Goal: Task Accomplishment & Management: Use online tool/utility

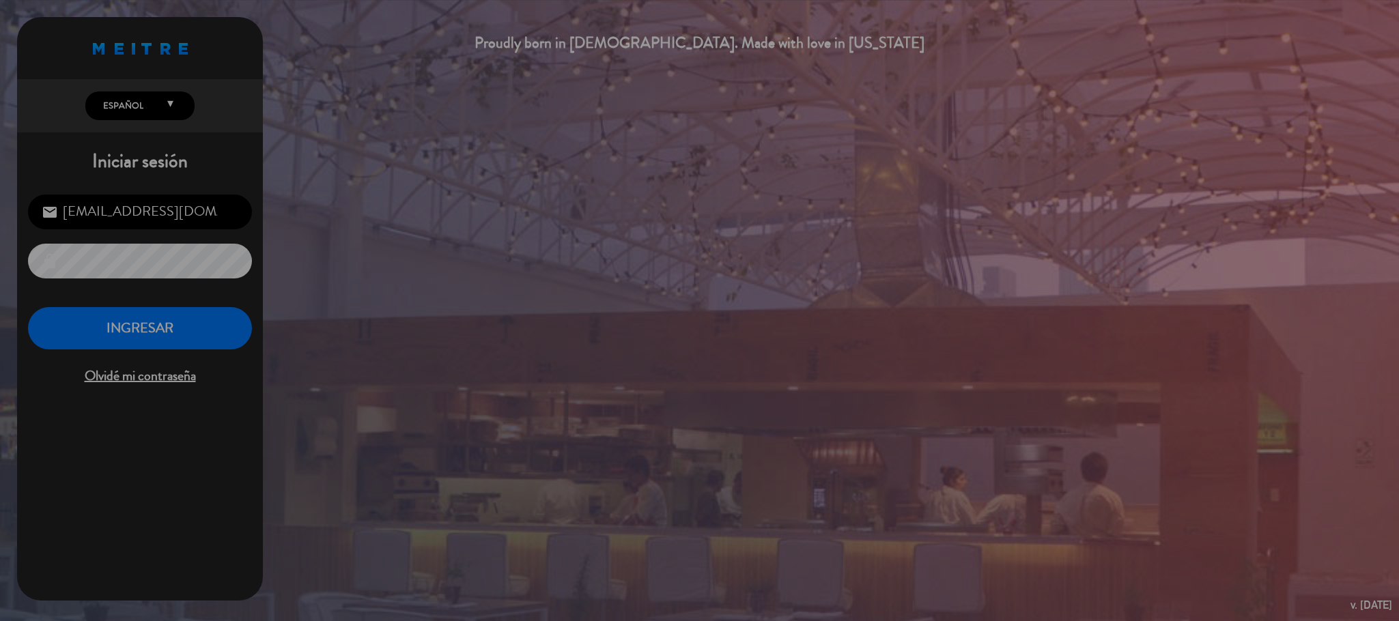
scroll to position [528, 0]
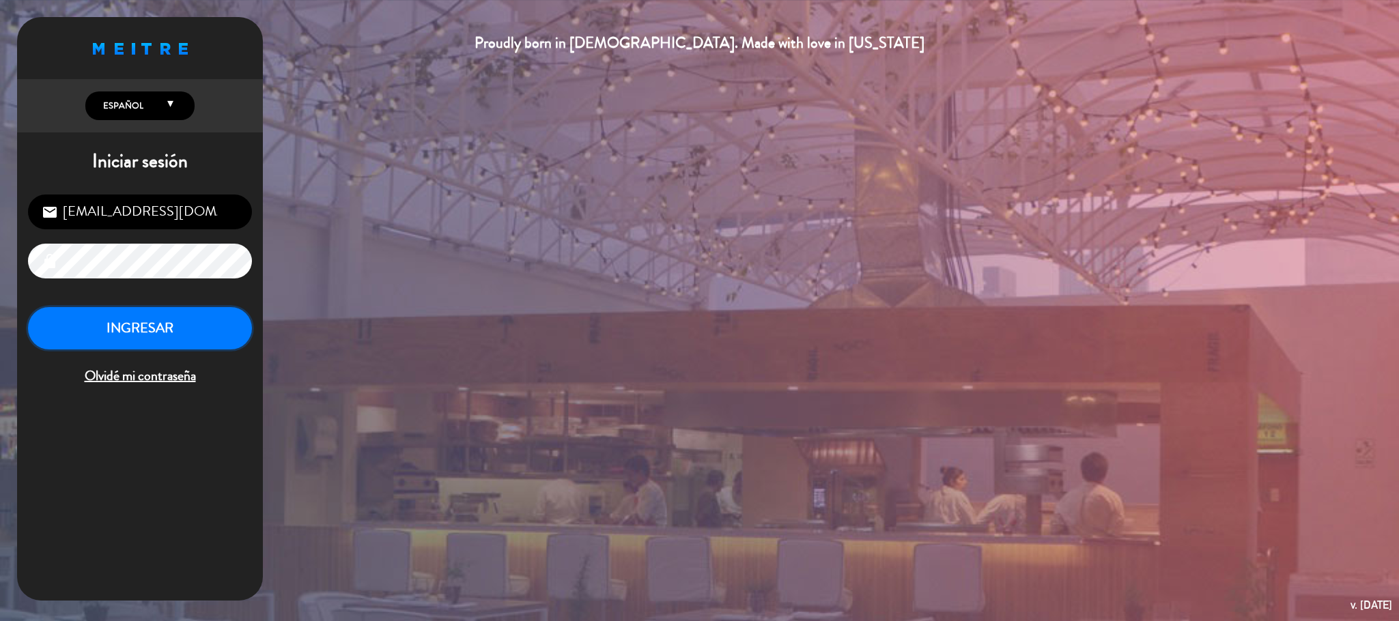
click at [203, 330] on button "INGRESAR" at bounding box center [140, 328] width 224 height 43
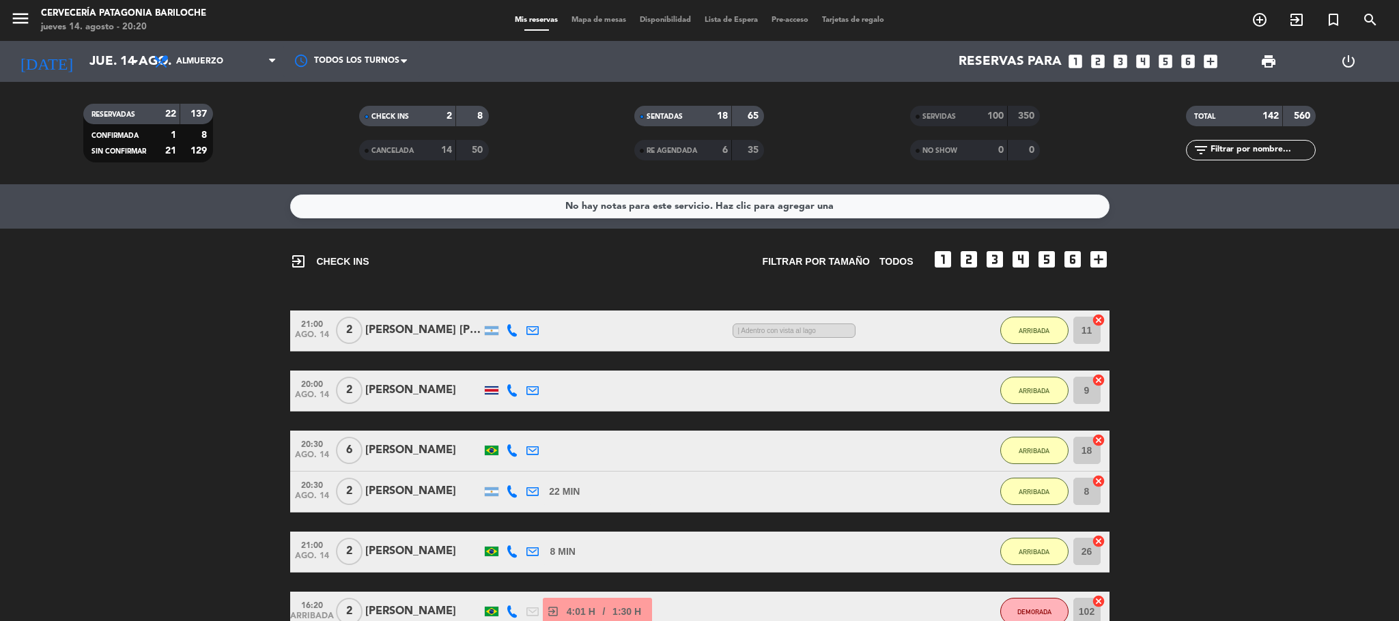
click at [610, 17] on span "Mapa de mesas" at bounding box center [598, 20] width 68 height 8
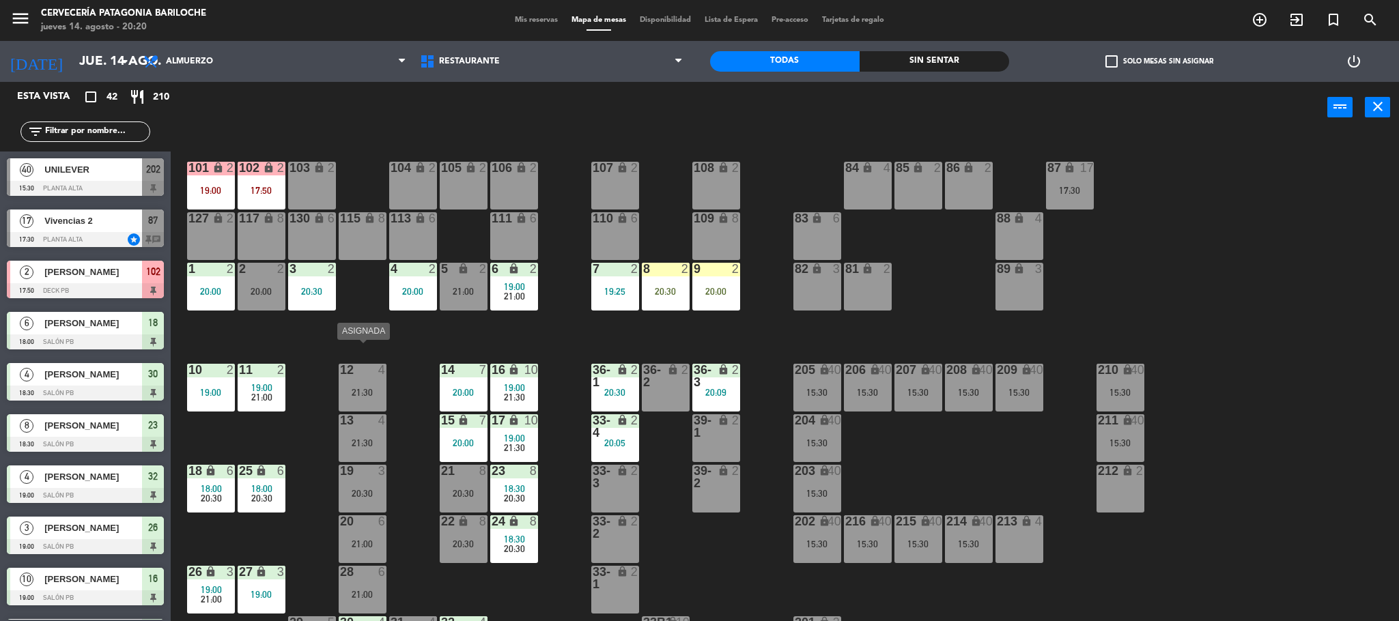
scroll to position [38, 0]
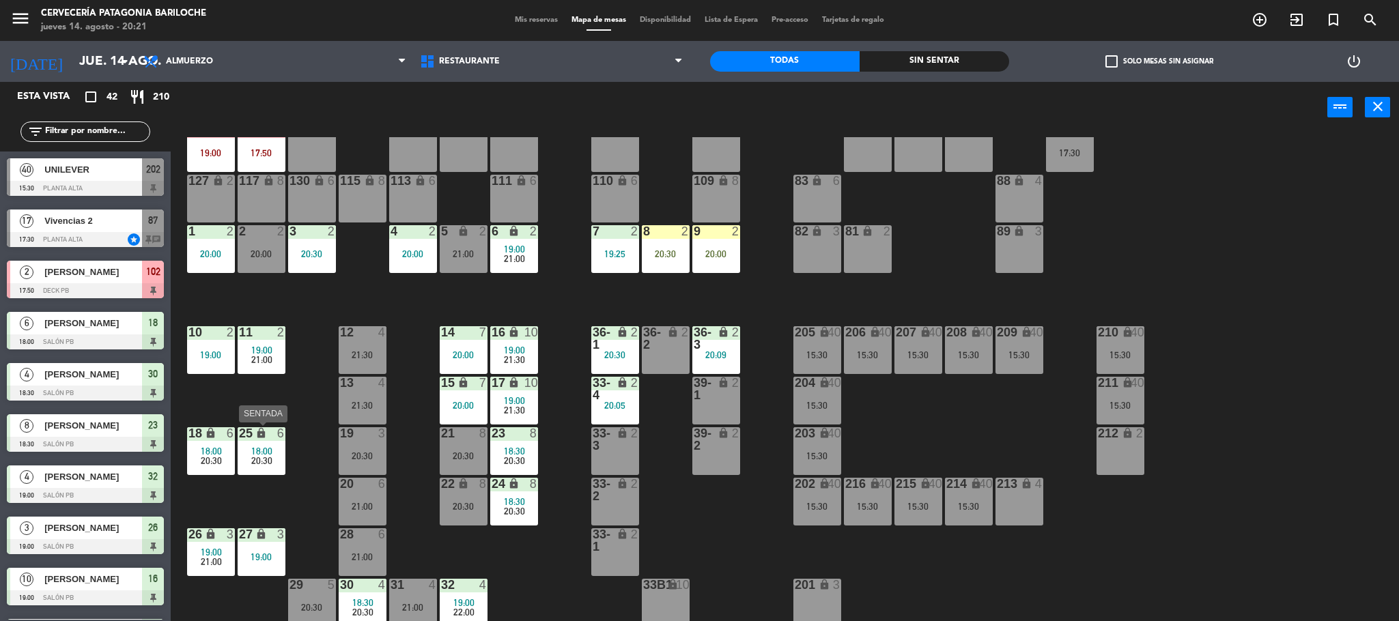
click at [257, 453] on span "18:00" at bounding box center [261, 451] width 21 height 11
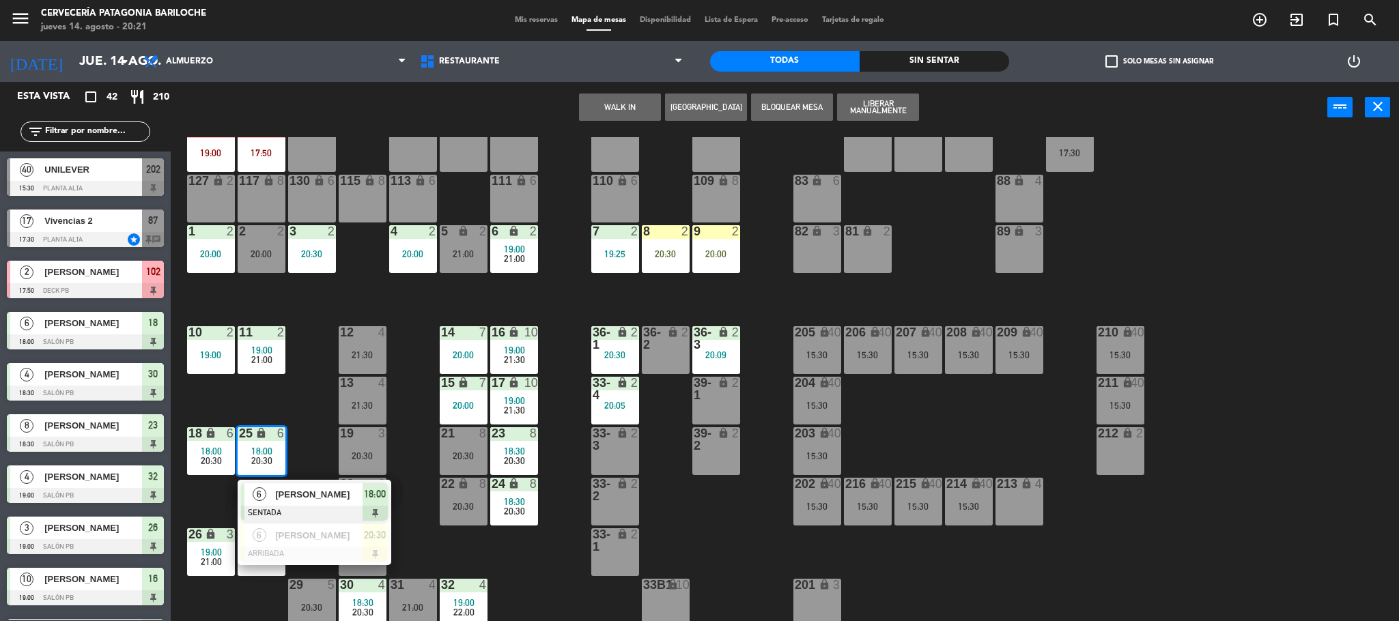
click at [457, 552] on div "101 lock 2 19:00 102 lock 2 17:50 104 lock 2 105 lock 2 106 lock 2 103 lock 2 1…" at bounding box center [791, 381] width 1214 height 488
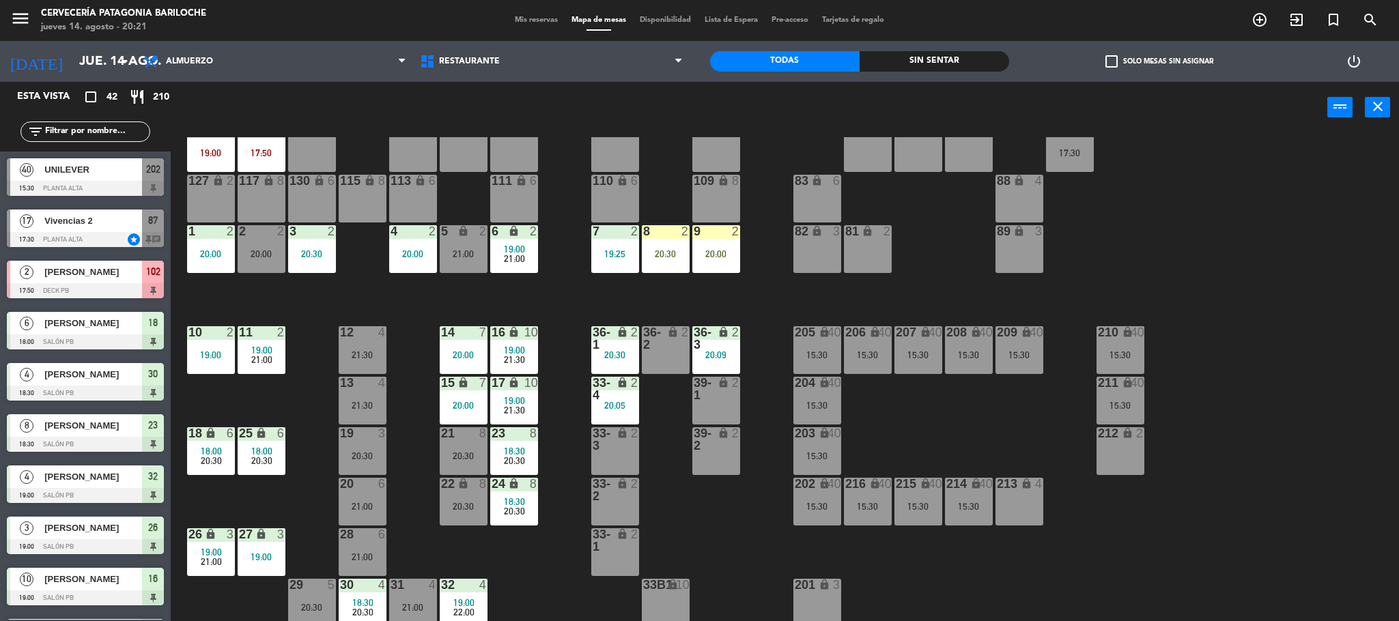
click at [218, 463] on span "20:30" at bounding box center [211, 460] width 21 height 11
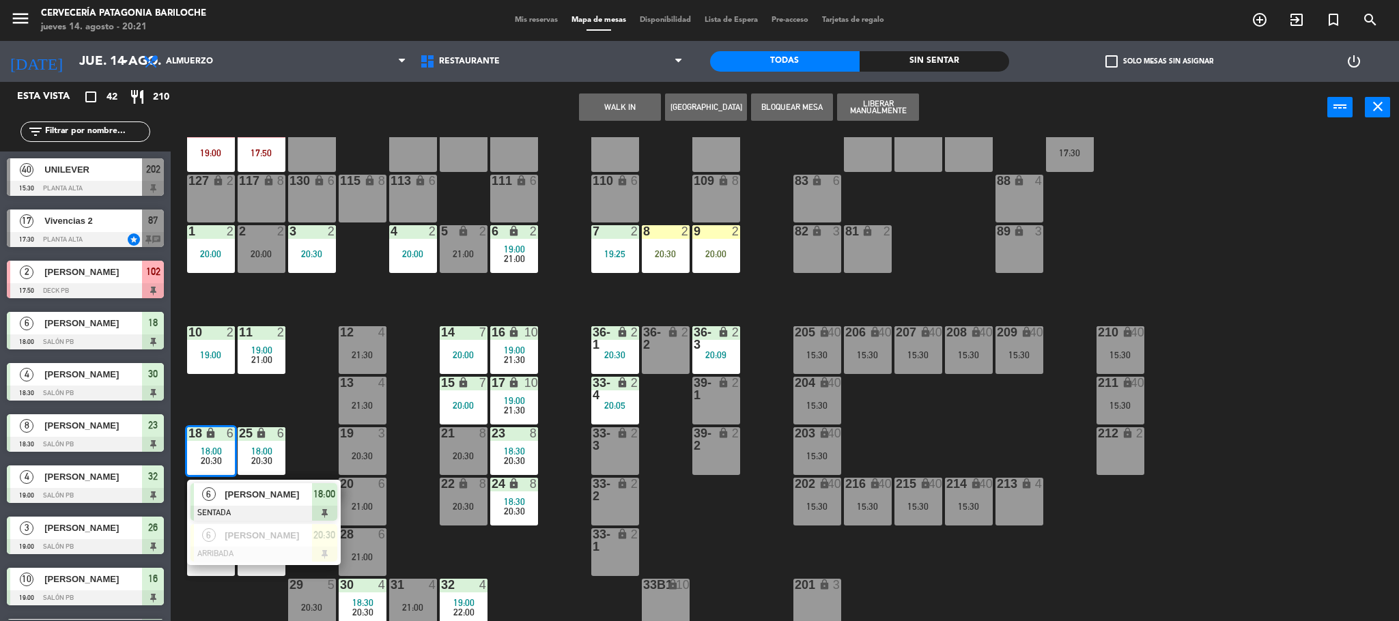
click at [515, 556] on div "101 lock 2 19:00 102 lock 2 17:50 104 lock 2 105 lock 2 106 lock 2 103 lock 2 1…" at bounding box center [791, 381] width 1214 height 488
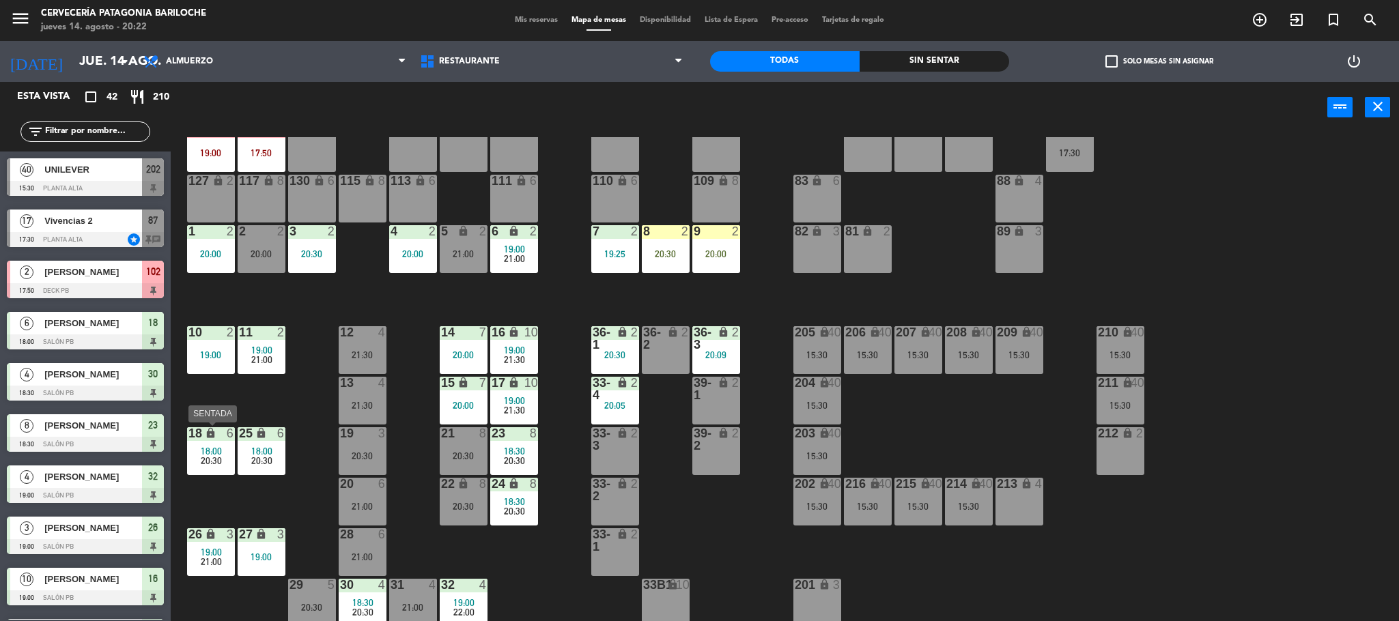
click at [207, 463] on span "20:30" at bounding box center [211, 460] width 21 height 11
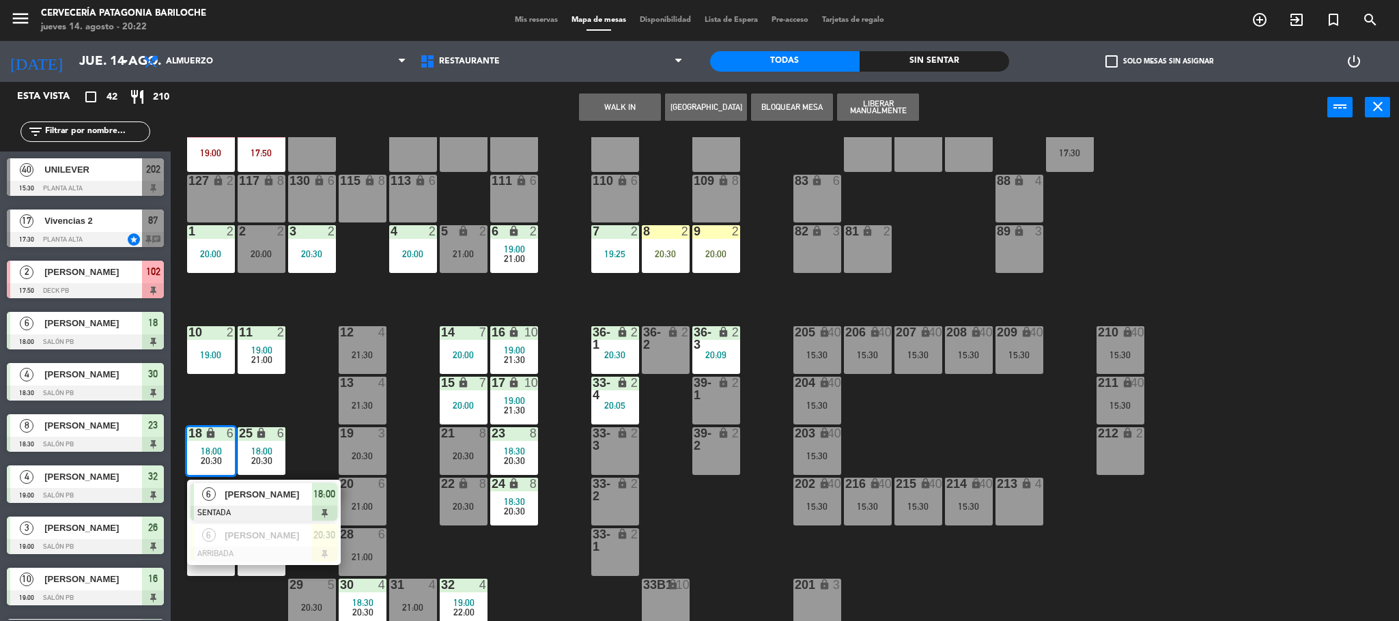
drag, startPoint x: 311, startPoint y: 394, endPoint x: 277, endPoint y: 125, distance: 271.1
click at [311, 387] on div "101 lock 2 19:00 102 lock 2 17:50 104 lock 2 105 lock 2 106 lock 2 103 lock 2 1…" at bounding box center [791, 381] width 1214 height 488
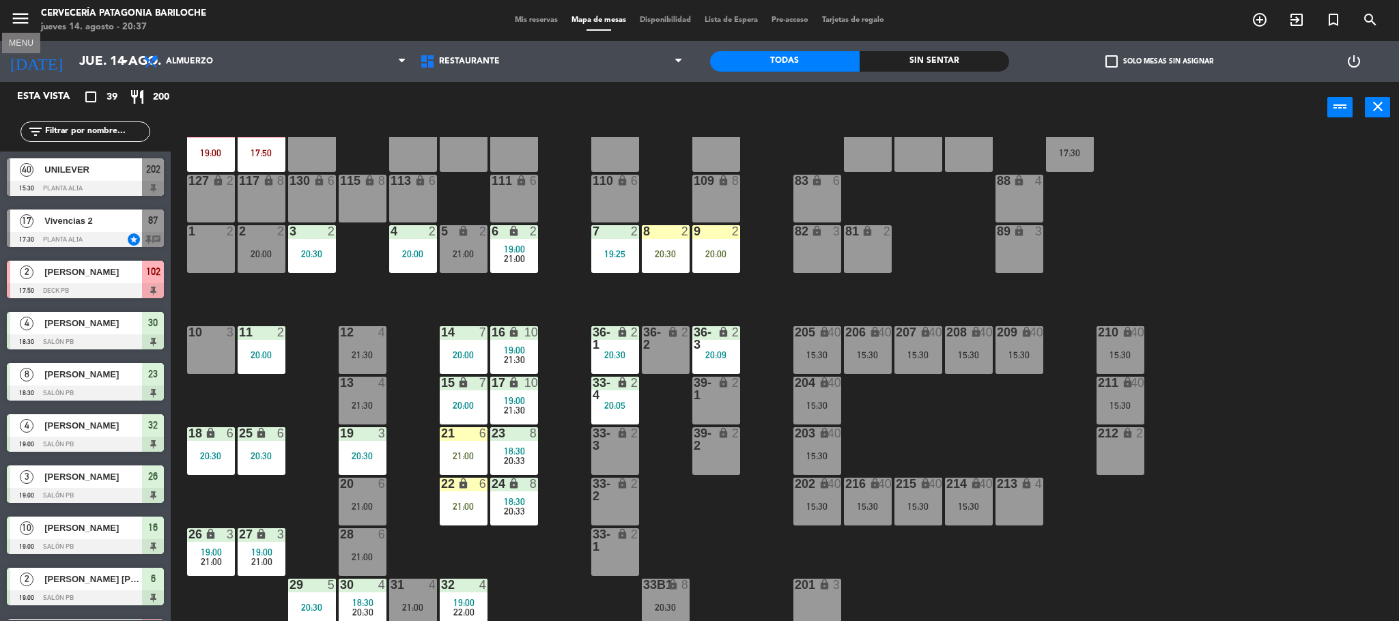
click at [17, 16] on icon "menu" at bounding box center [20, 18] width 20 height 20
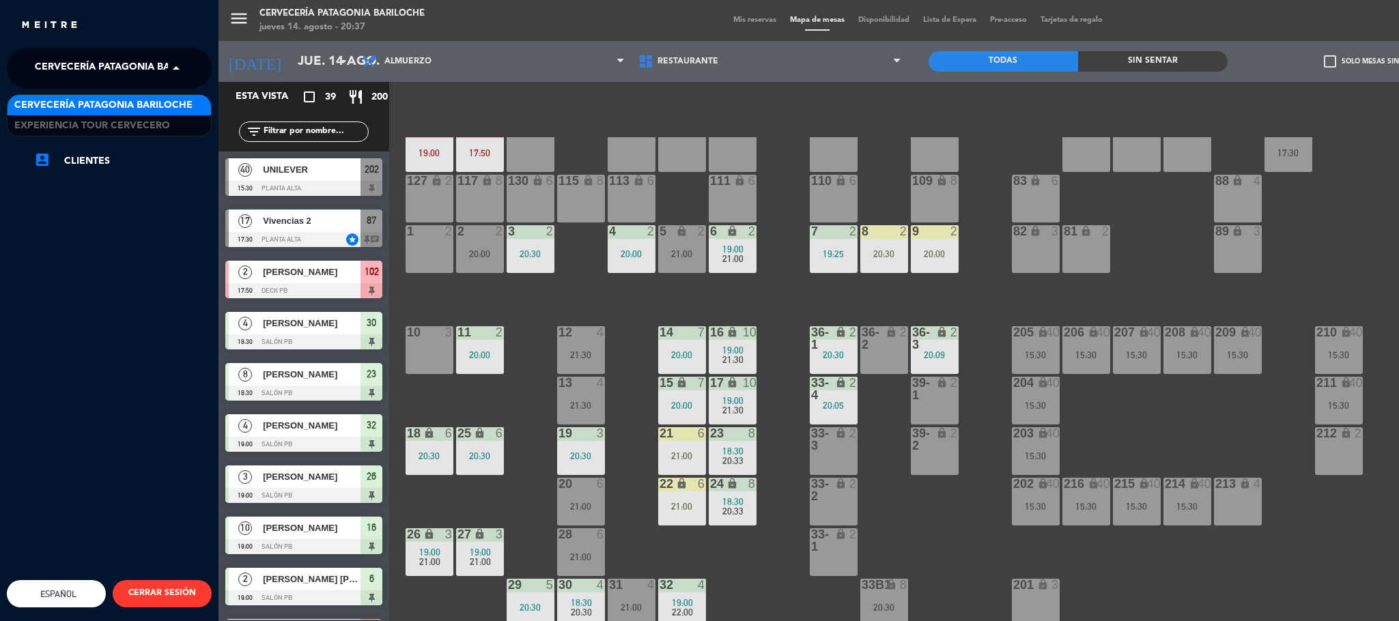
click at [94, 70] on span "Cervecería Patagonia Bariloche" at bounding box center [124, 68] width 178 height 29
click at [128, 121] on span "Experiencia Tour Cervecero" at bounding box center [92, 126] width 156 height 16
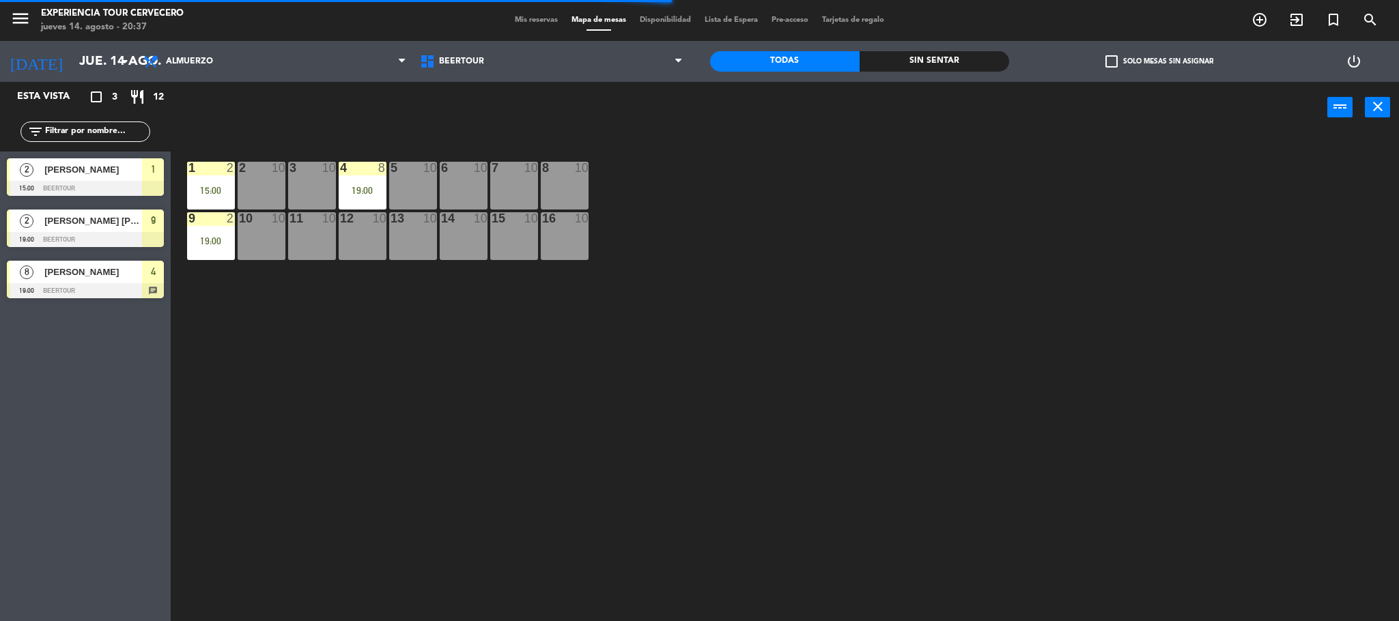
scroll to position [0, 0]
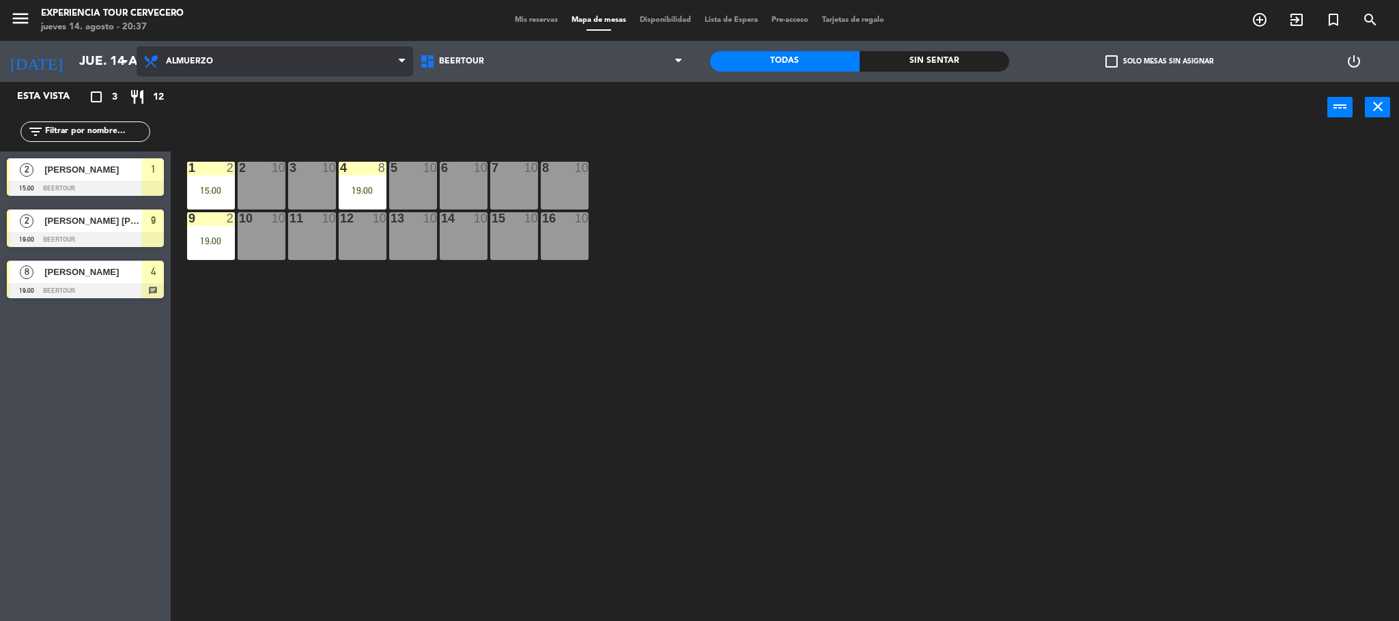
click at [310, 68] on span "Almuerzo" at bounding box center [275, 61] width 276 height 30
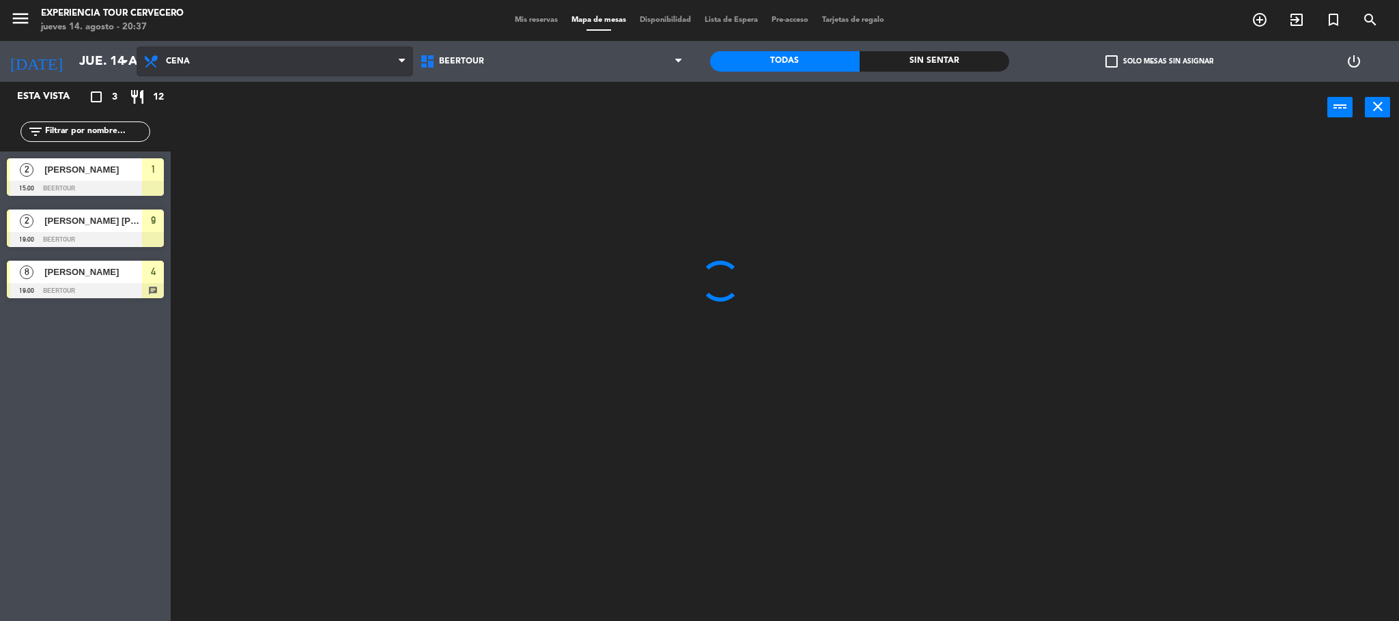
click at [291, 134] on ng-component "menu Experiencia Tour Cervecero jueves 14. agosto - 20:37 Mis reservas Mapa de …" at bounding box center [699, 312] width 1399 height 625
